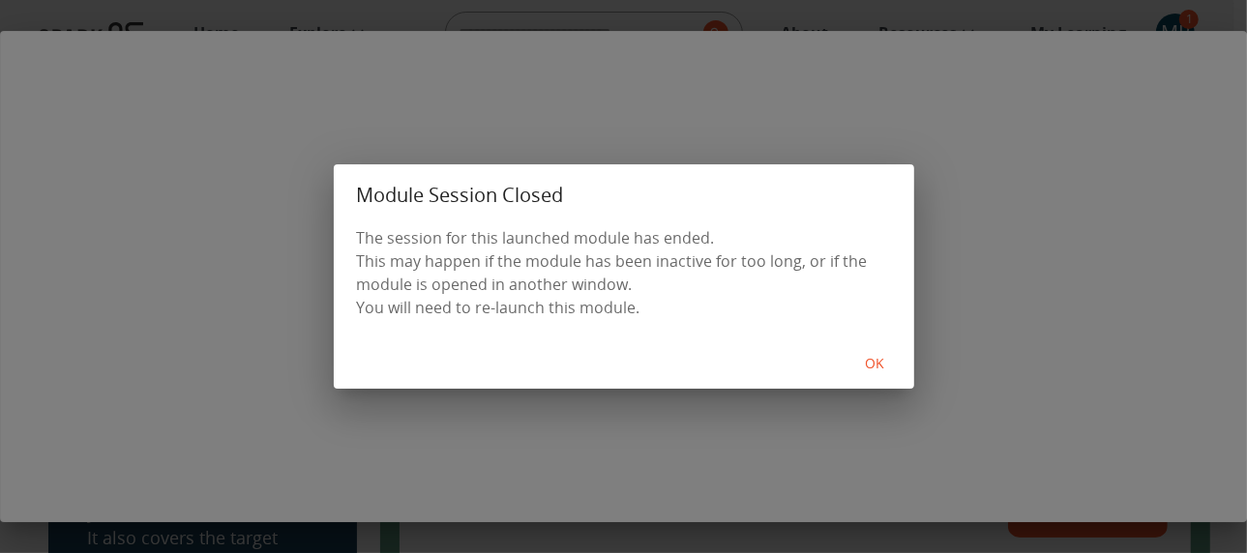
click at [878, 365] on button "OK" at bounding box center [875, 364] width 62 height 36
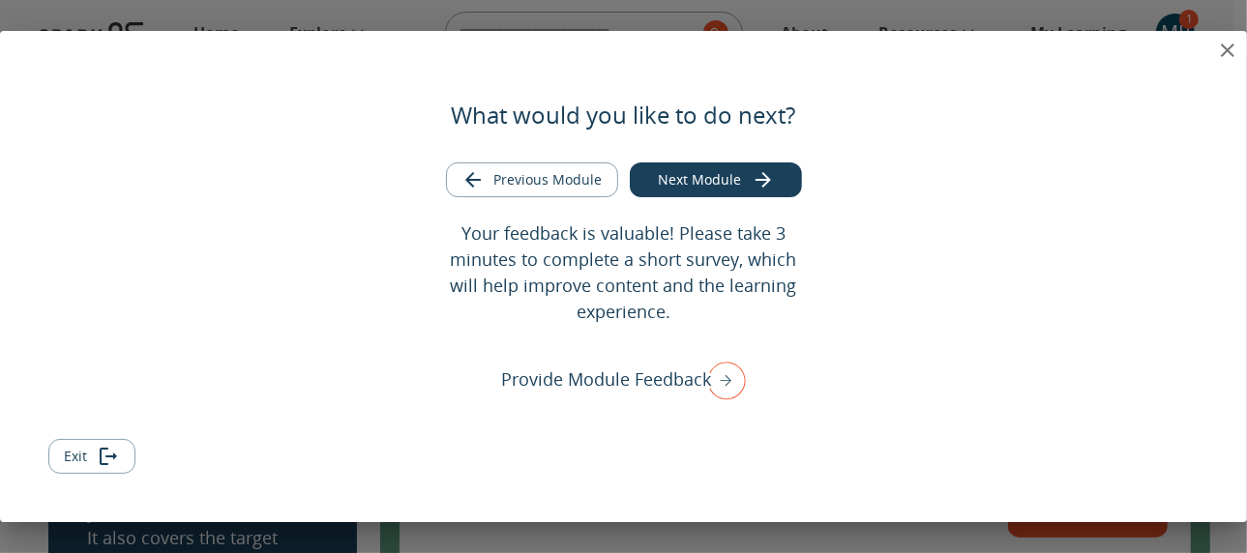
click at [1225, 56] on icon "close" at bounding box center [1227, 50] width 23 height 23
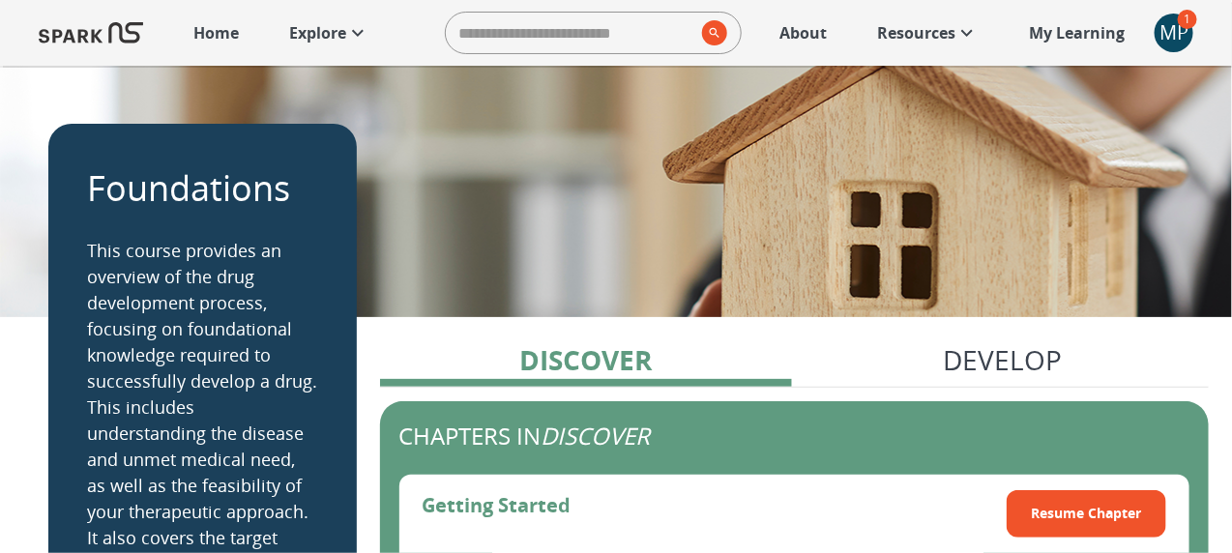
click at [1178, 34] on div "MP" at bounding box center [1174, 33] width 39 height 39
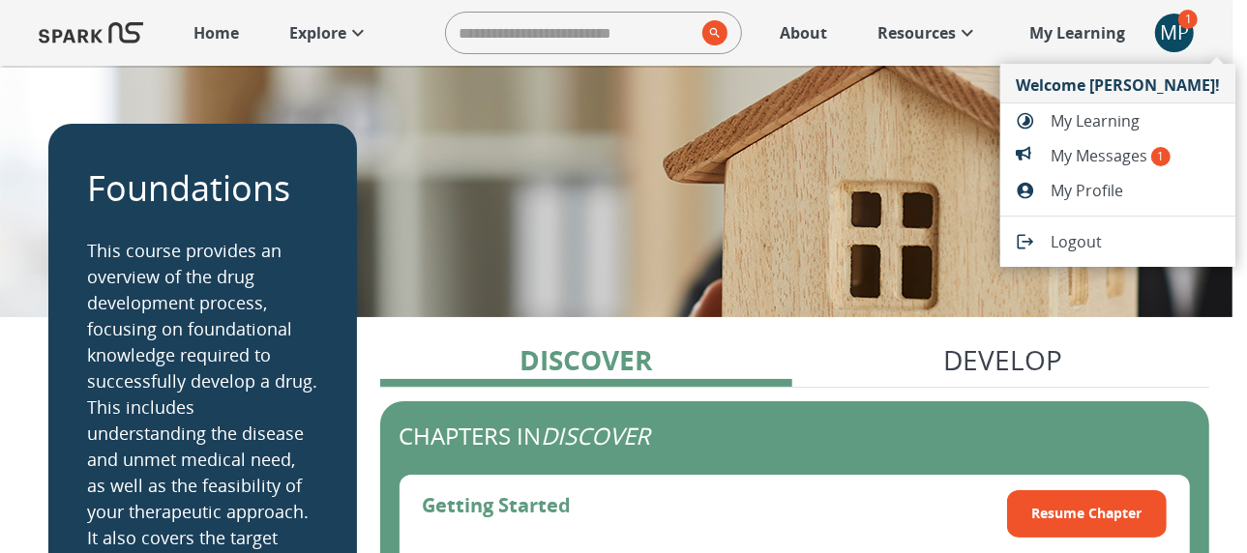
click at [1107, 34] on div at bounding box center [623, 276] width 1247 height 553
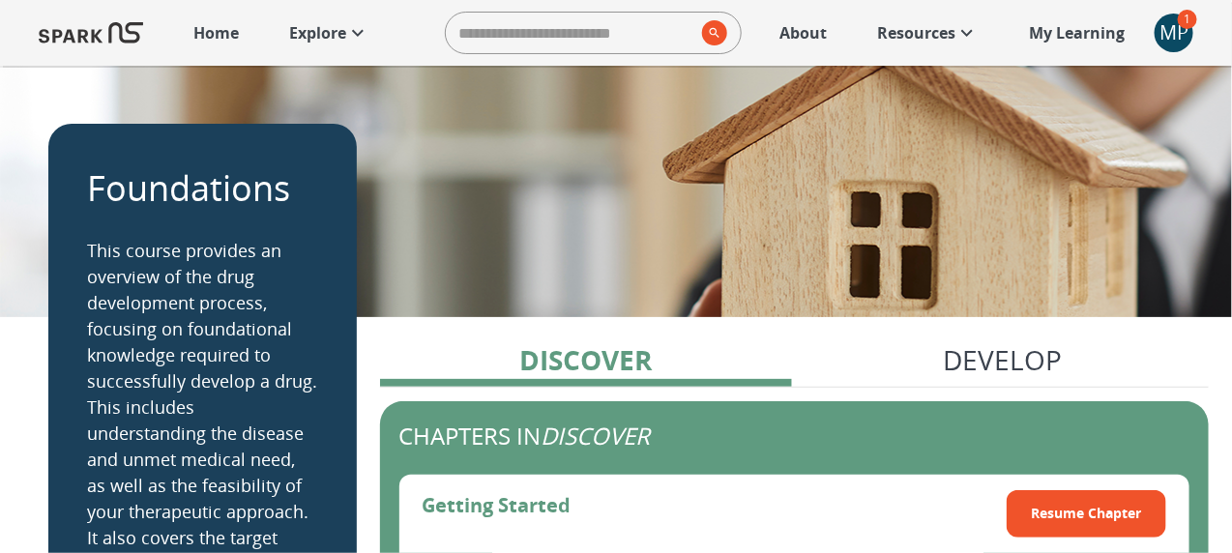
click at [1107, 34] on p "My Learning" at bounding box center [1077, 32] width 96 height 23
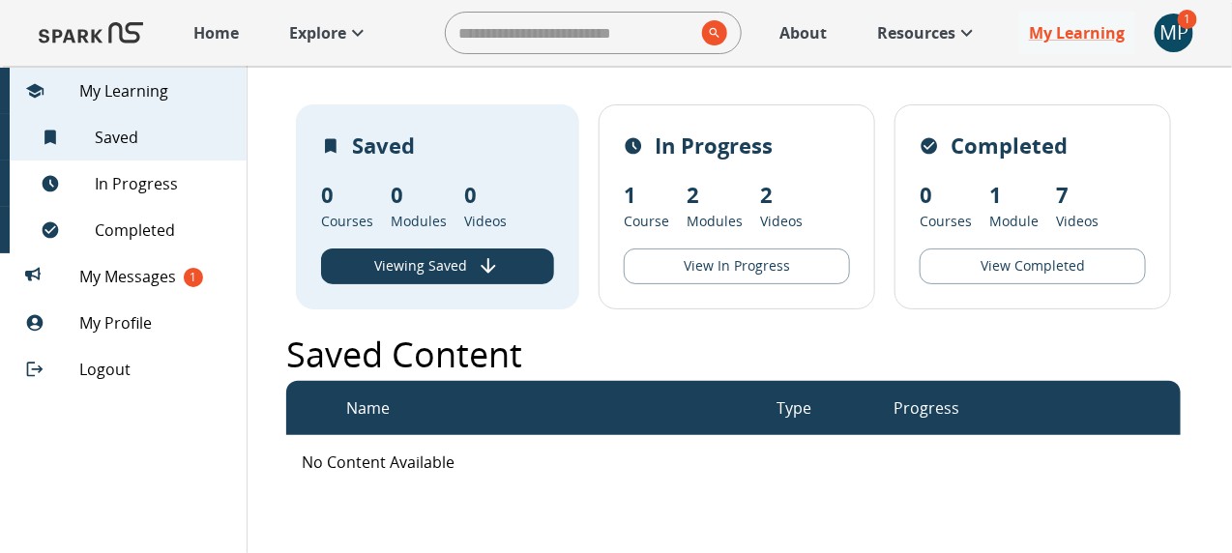
click at [298, 28] on p "Explore" at bounding box center [317, 32] width 57 height 23
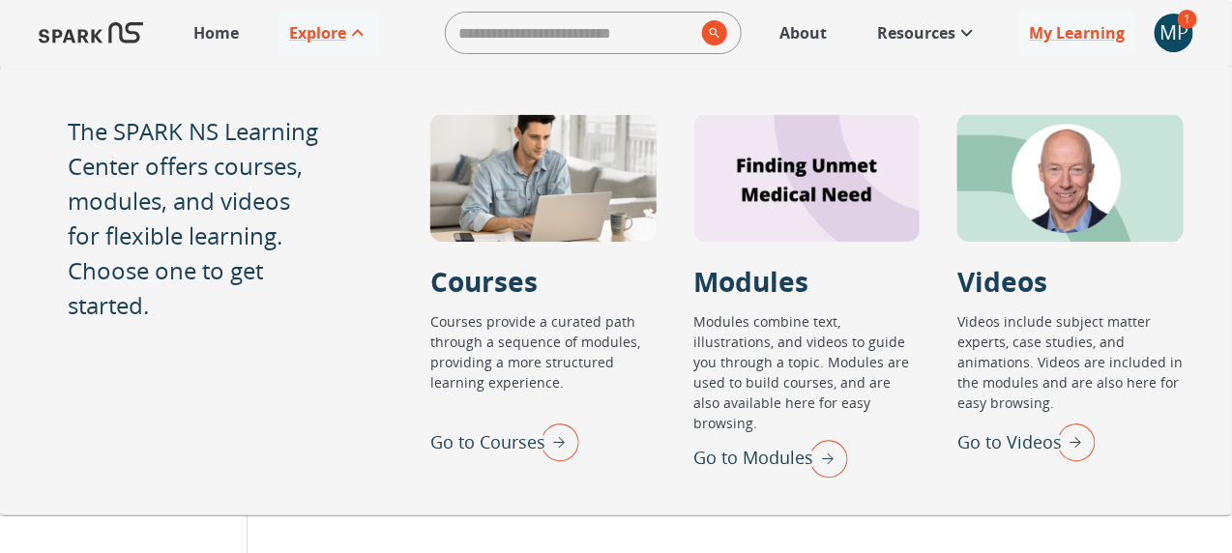
click at [1070, 443] on img "Go to Videos" at bounding box center [1072, 442] width 48 height 50
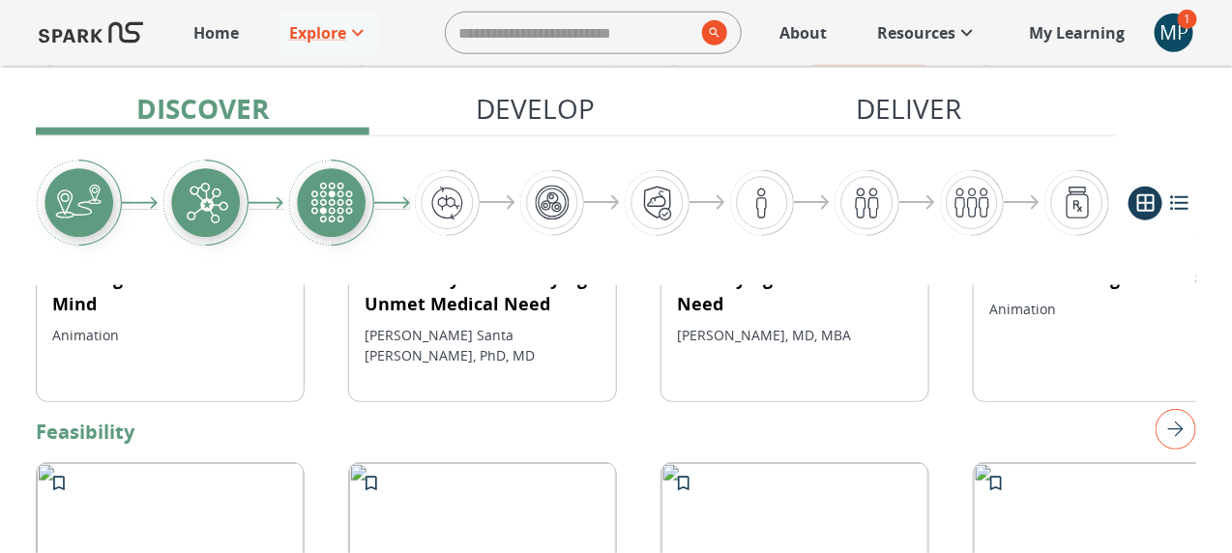
scroll to position [628, 0]
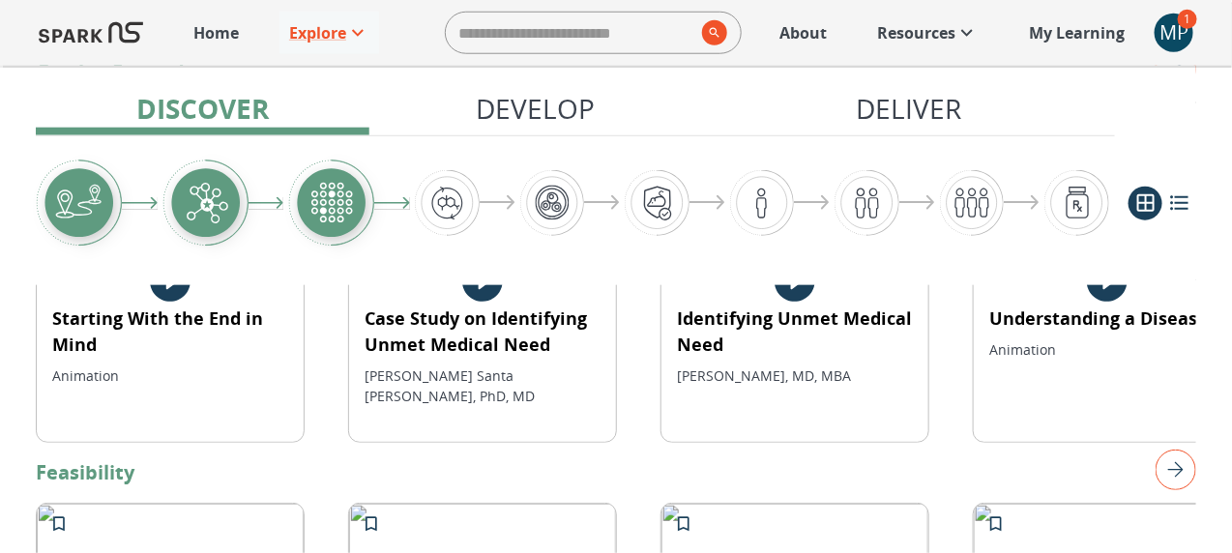
click at [1172, 450] on img "right" at bounding box center [1176, 470] width 41 height 41
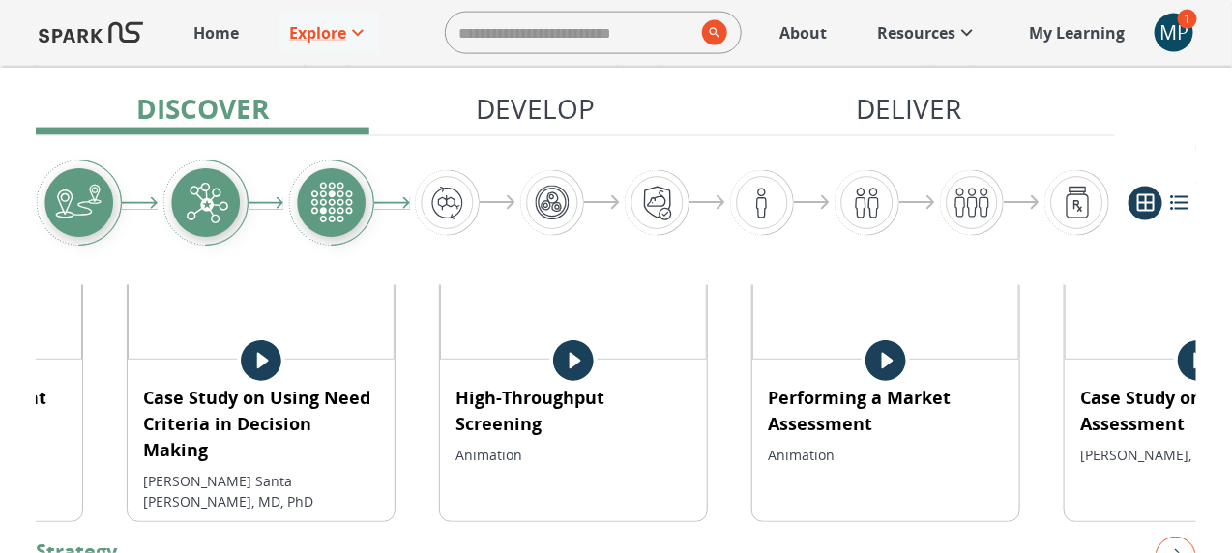
scroll to position [933, 0]
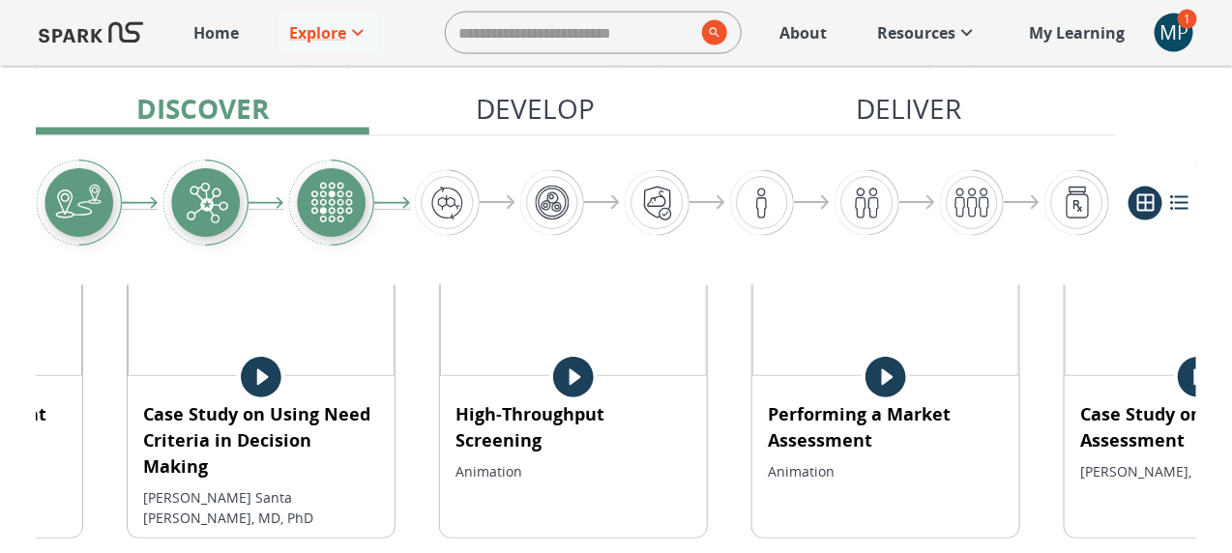
click at [349, 218] on img "Graphic showing the progression through the Discover, Develop, and Deliver pipe…" at bounding box center [331, 203] width 86 height 87
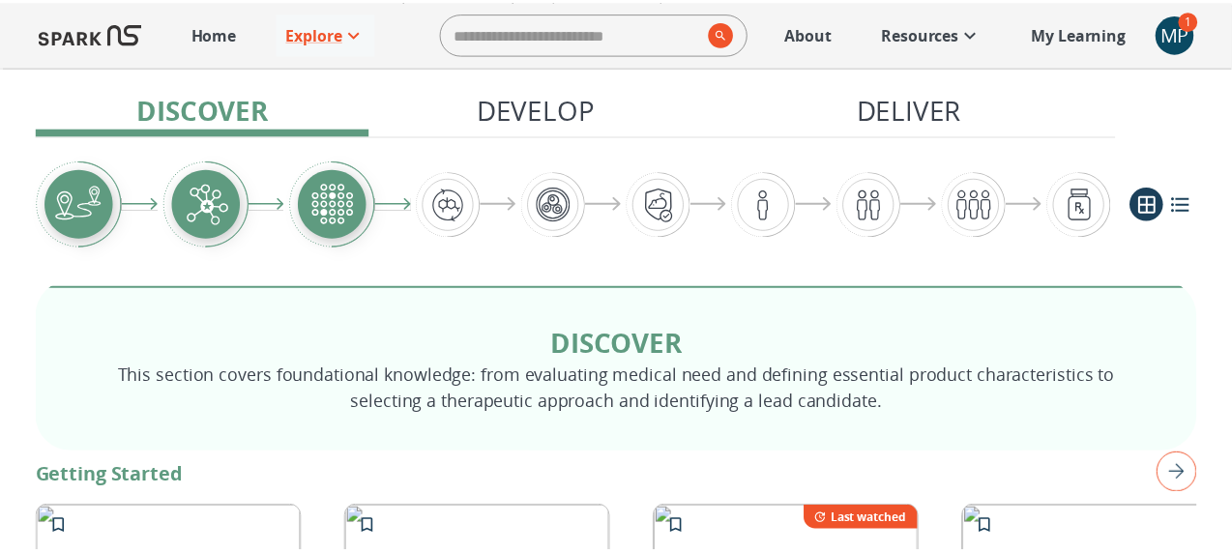
scroll to position [217, 0]
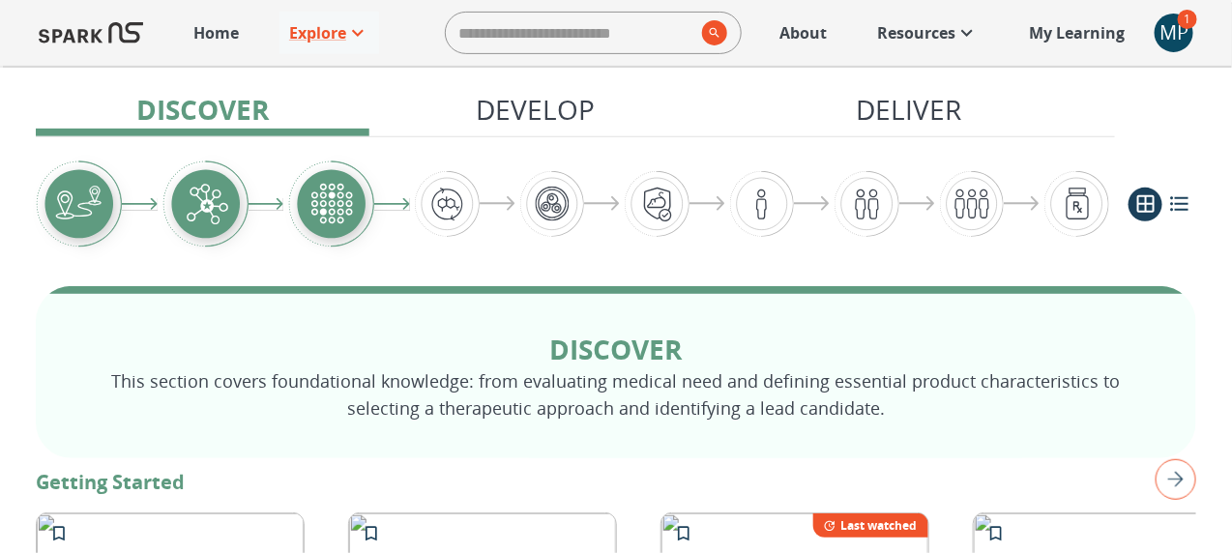
click at [458, 211] on img "Graphic showing the progression through the Discover, Develop, and Deliver pipe…" at bounding box center [447, 203] width 65 height 65
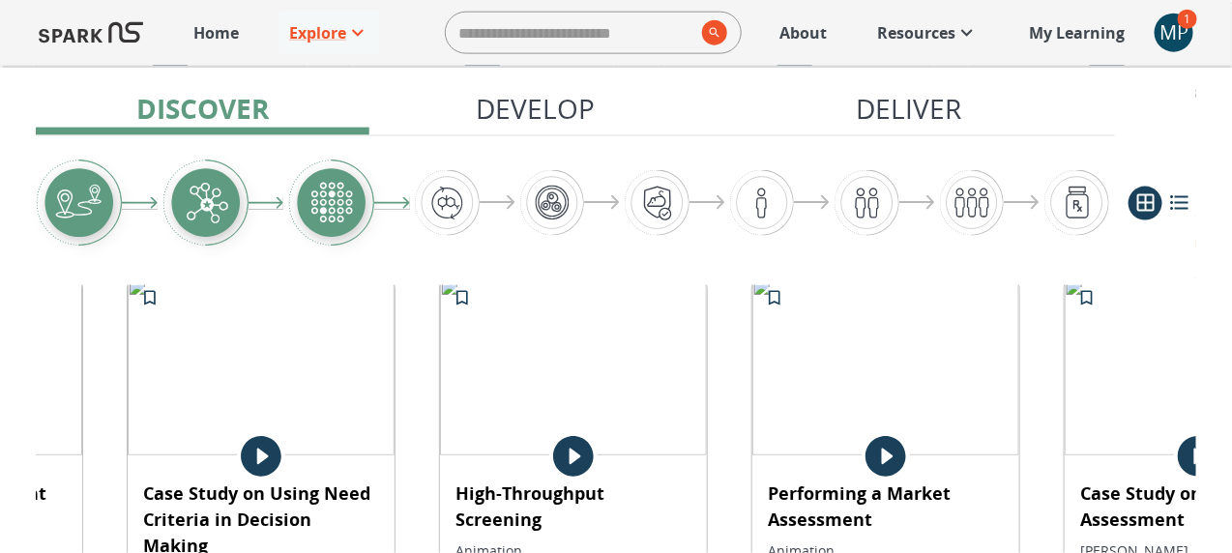
scroll to position [826, 0]
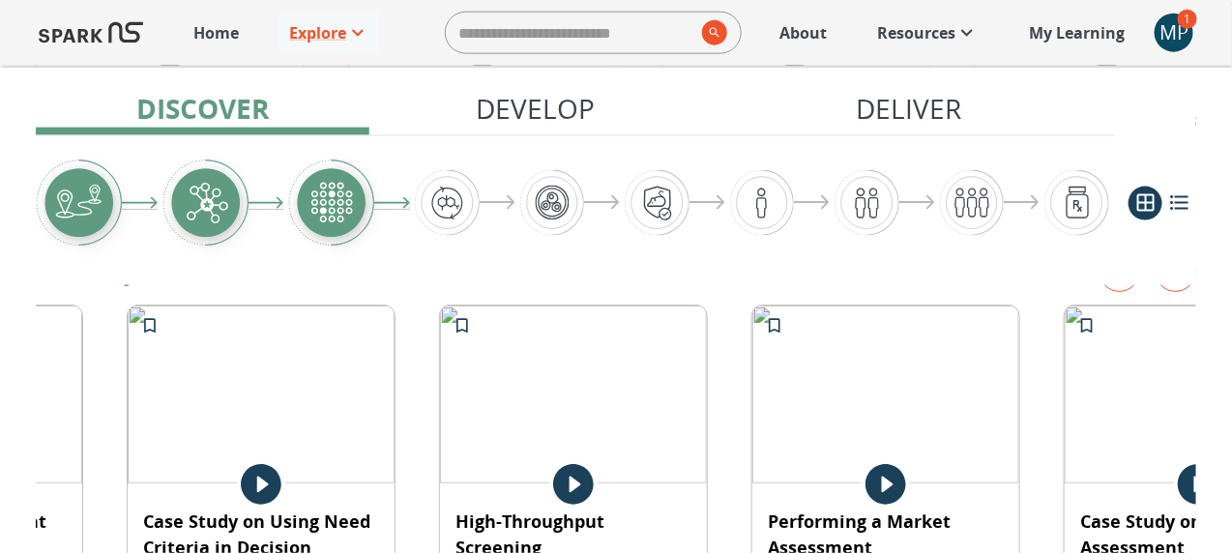
click at [651, 39] on input "search" at bounding box center [570, 33] width 249 height 39
type input "**********"
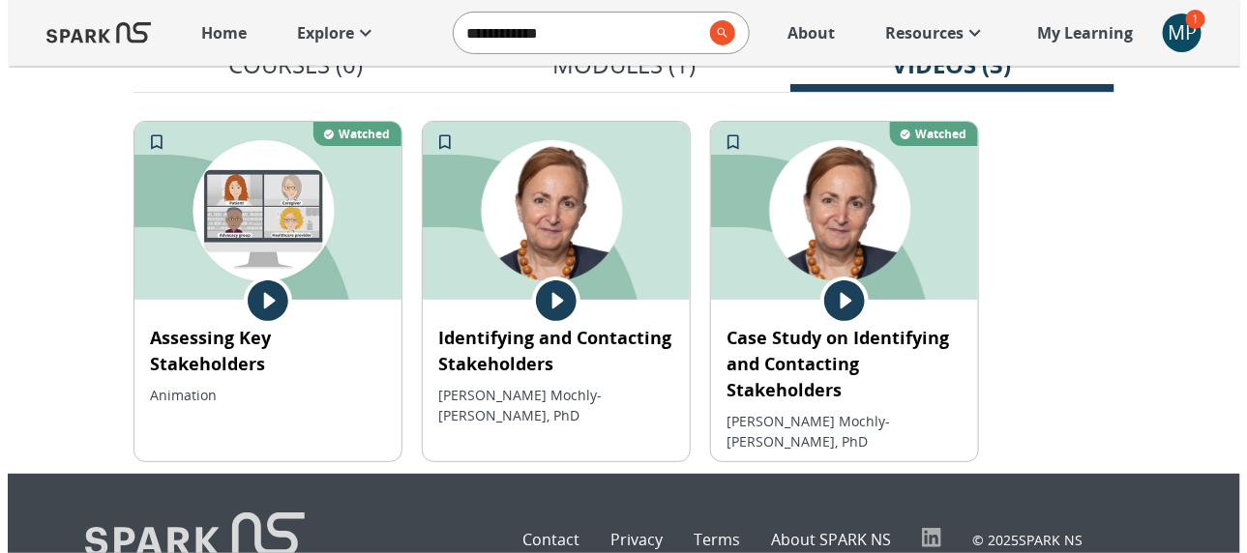
scroll to position [170, 0]
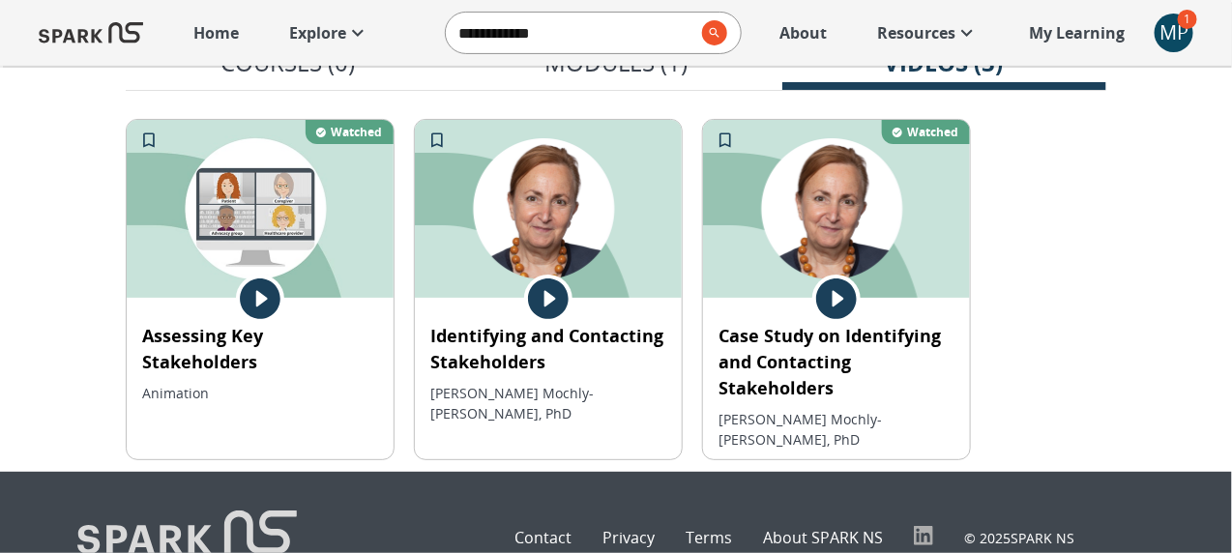
click at [258, 267] on img at bounding box center [260, 209] width 267 height 178
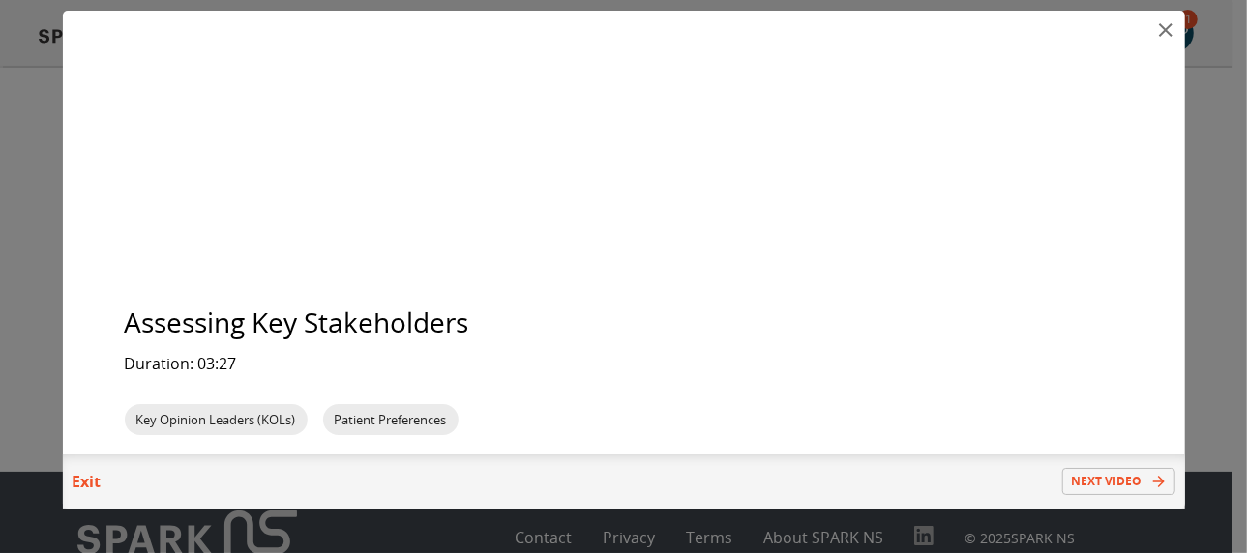
click at [391, 428] on span "Patient Preferences" at bounding box center [389, 419] width 135 height 17
click at [1163, 30] on icon "close" at bounding box center [1165, 29] width 23 height 23
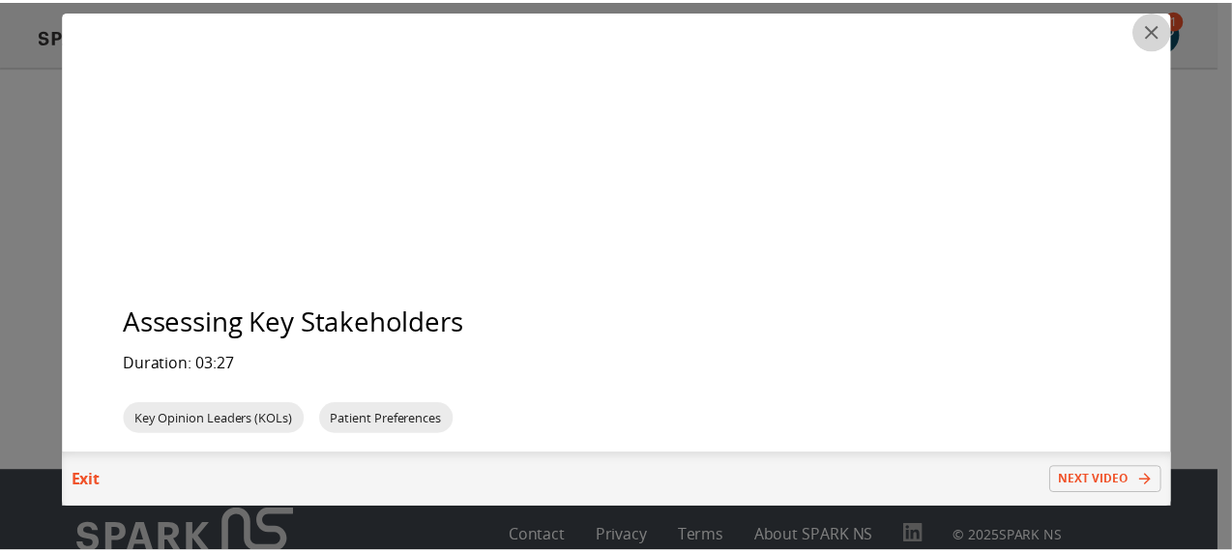
scroll to position [0, 0]
